Goal: Transaction & Acquisition: Download file/media

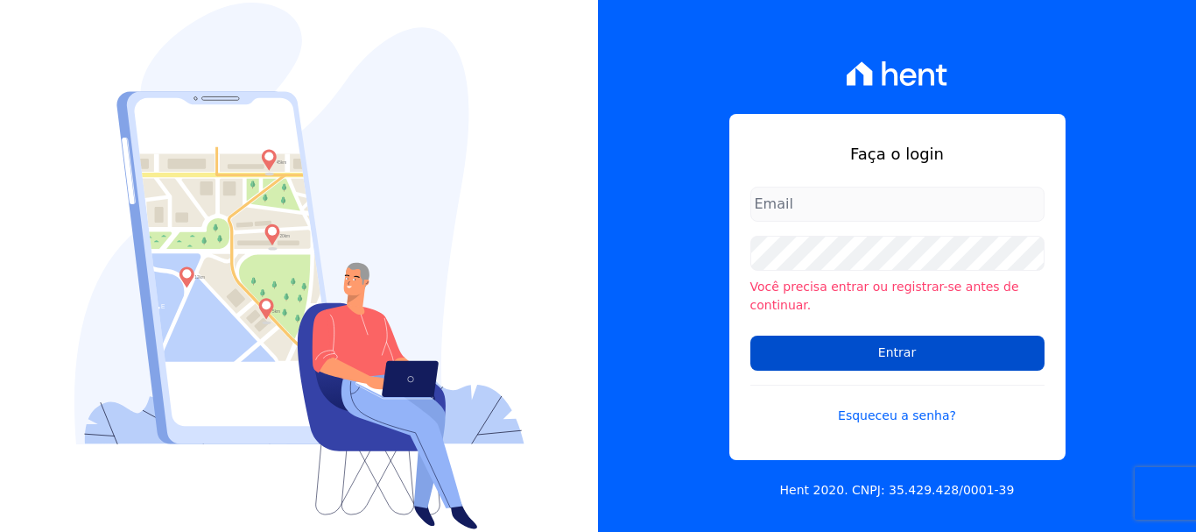
type input "[EMAIL_ADDRESS][DOMAIN_NAME]"
click at [936, 351] on input "Entrar" at bounding box center [898, 352] width 294 height 35
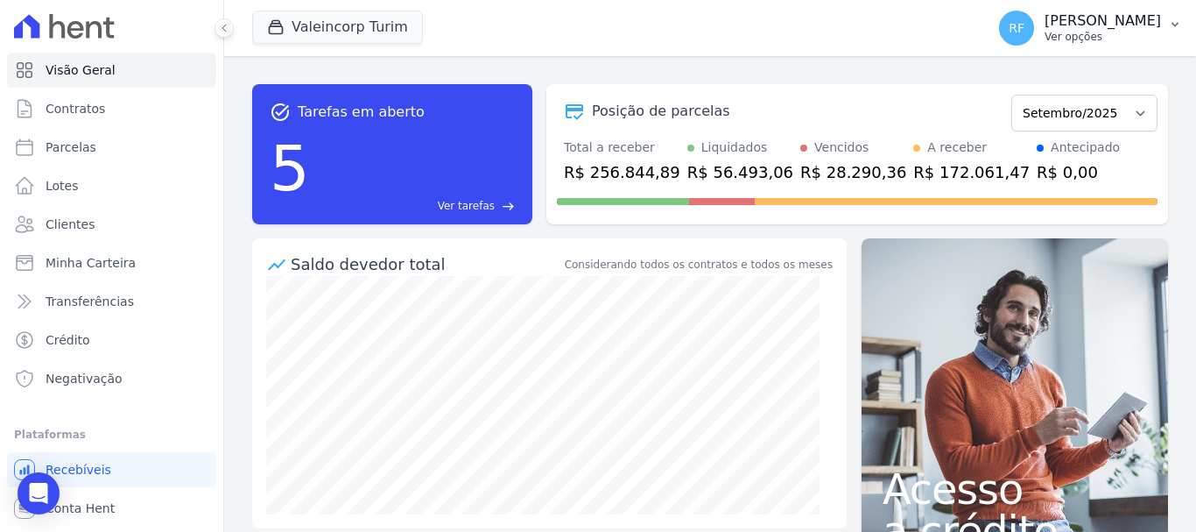
click at [1079, 41] on p "Ver opções" at bounding box center [1103, 37] width 116 height 14
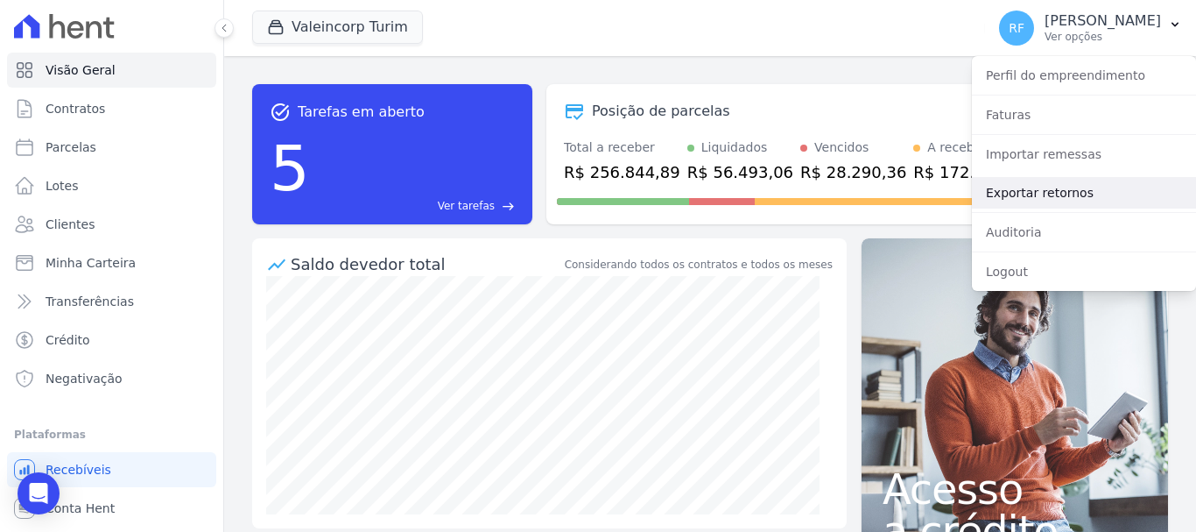
click at [1103, 199] on link "Exportar retornos" at bounding box center [1084, 193] width 224 height 32
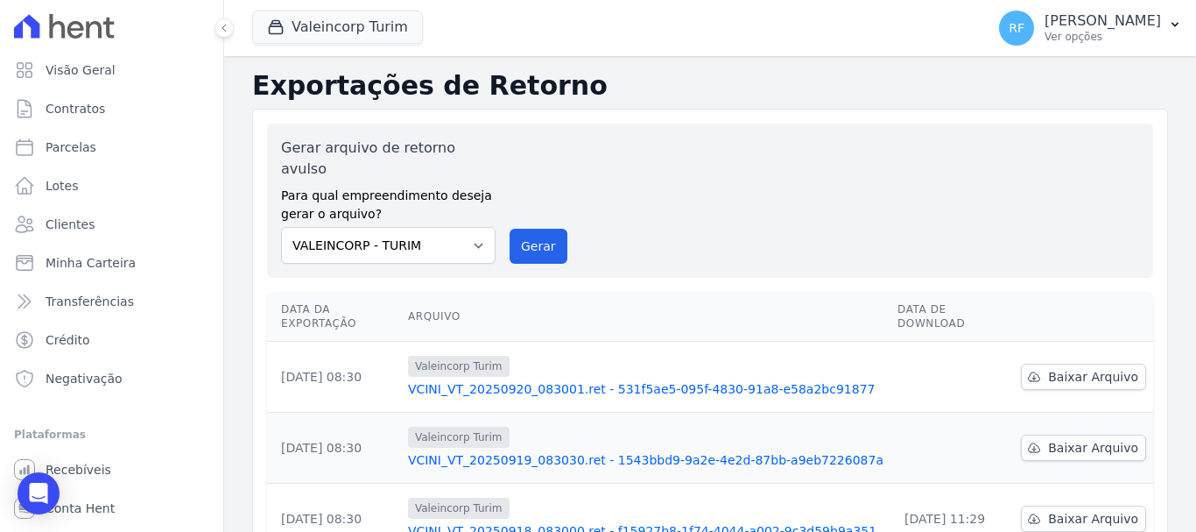
scroll to position [88, 0]
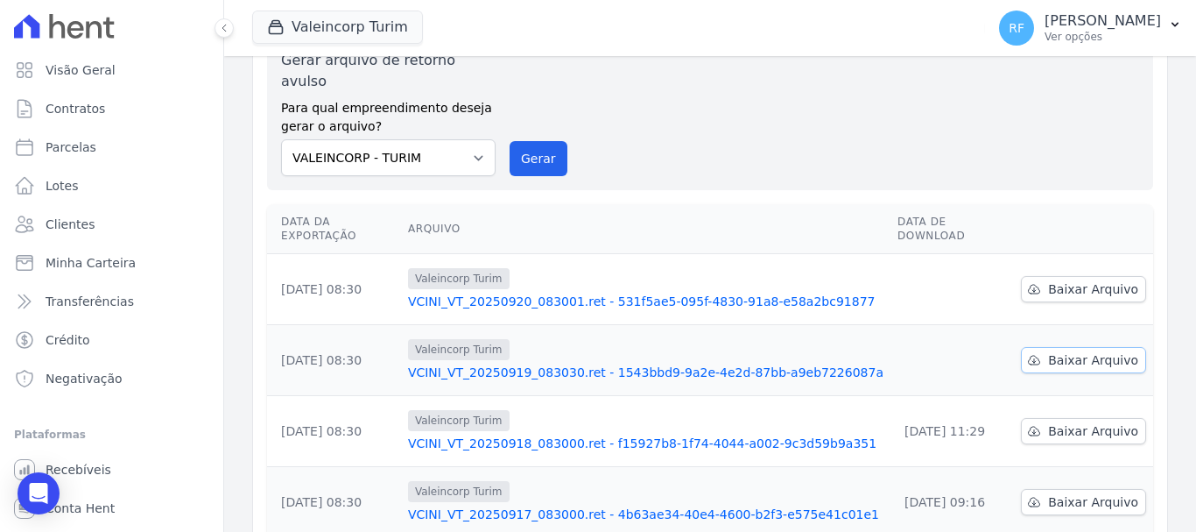
click at [1074, 347] on link "Baixar Arquivo" at bounding box center [1083, 360] width 125 height 26
click at [1061, 276] on link "Baixar Arquivo" at bounding box center [1083, 289] width 125 height 26
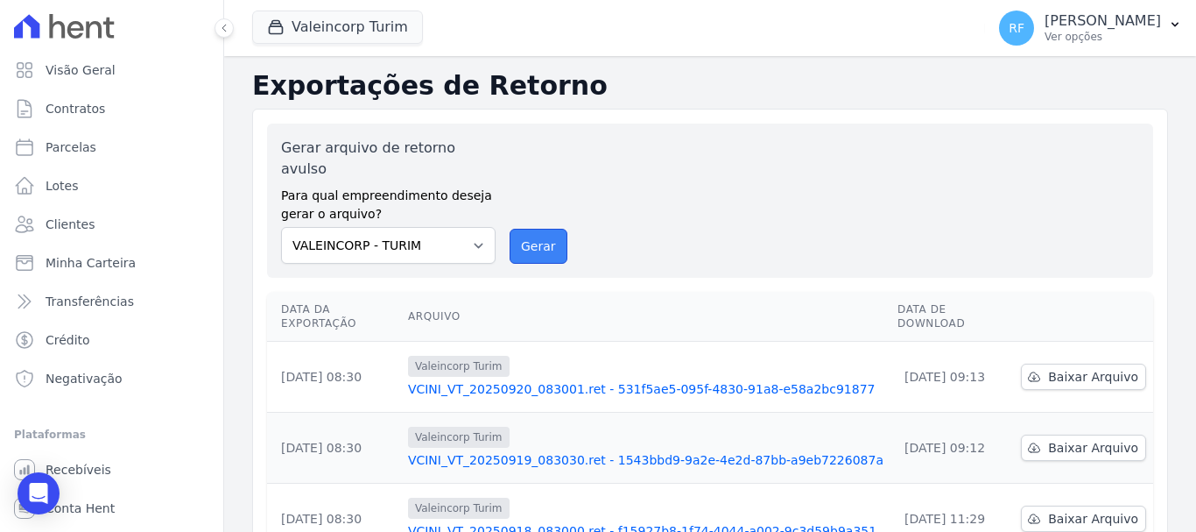
click at [540, 229] on button "Gerar" at bounding box center [539, 246] width 58 height 35
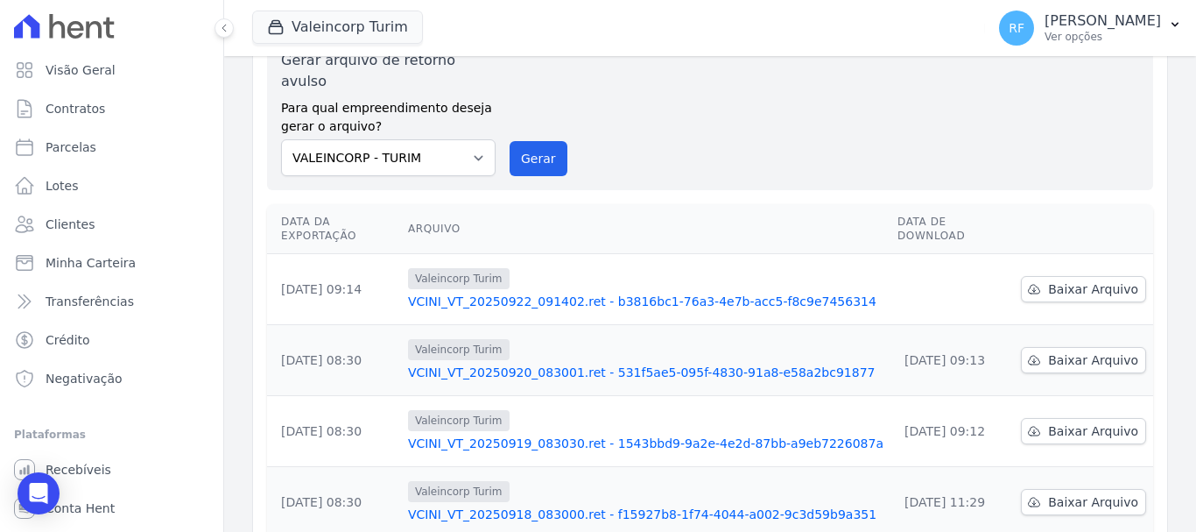
scroll to position [28, 0]
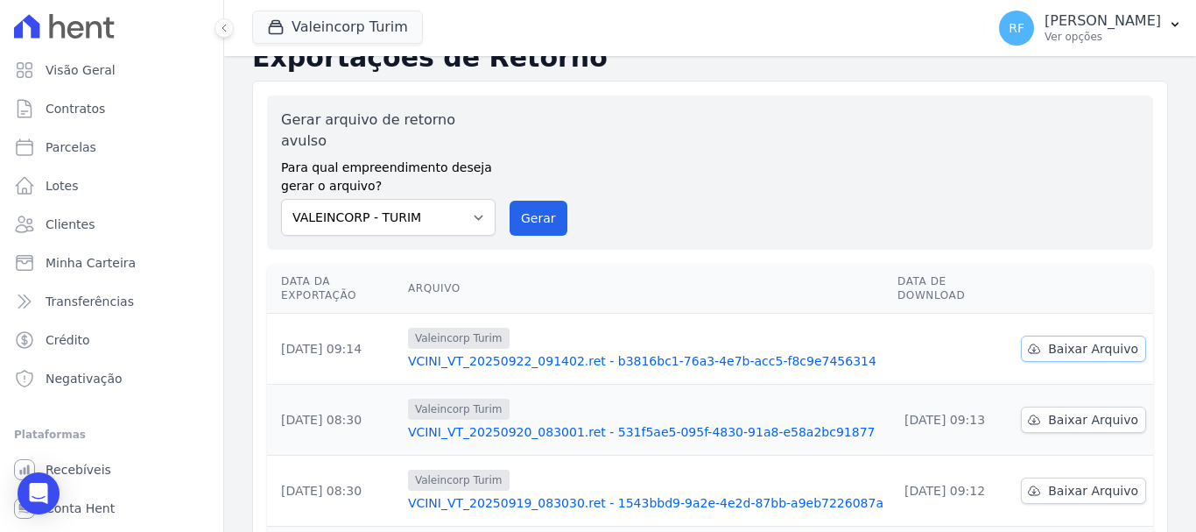
click at [1055, 335] on link "Baixar Arquivo" at bounding box center [1083, 348] width 125 height 26
